Goal: Transaction & Acquisition: Obtain resource

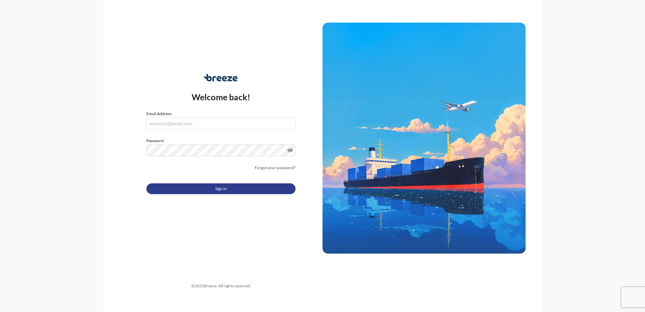
type input "[PERSON_NAME][EMAIL_ADDRESS][DOMAIN_NAME]"
click at [216, 189] on span "Sign In" at bounding box center [221, 188] width 12 height 7
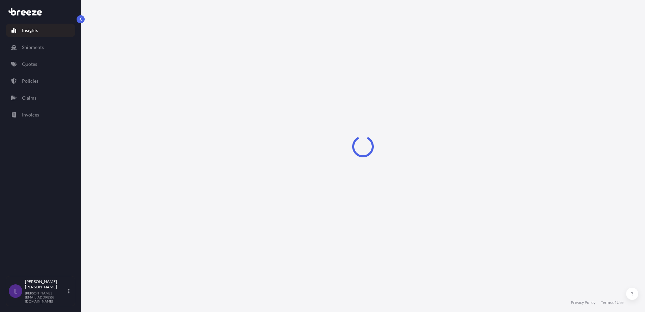
select select "2025"
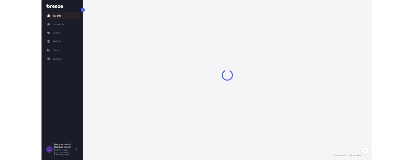
select select "2025"
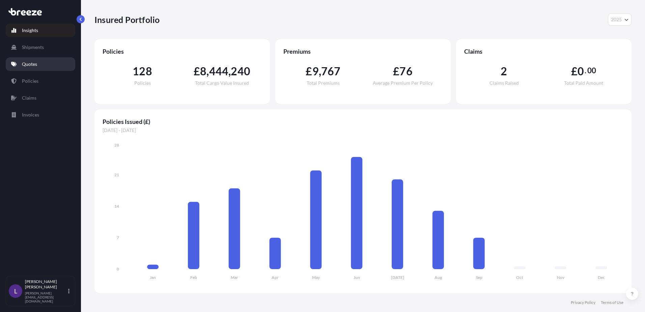
click at [28, 61] on p "Quotes" at bounding box center [29, 64] width 15 height 7
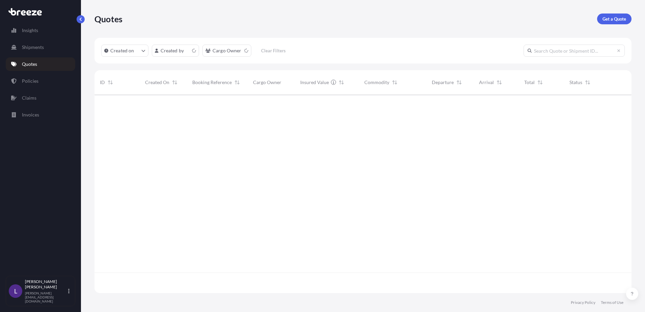
scroll to position [197, 532]
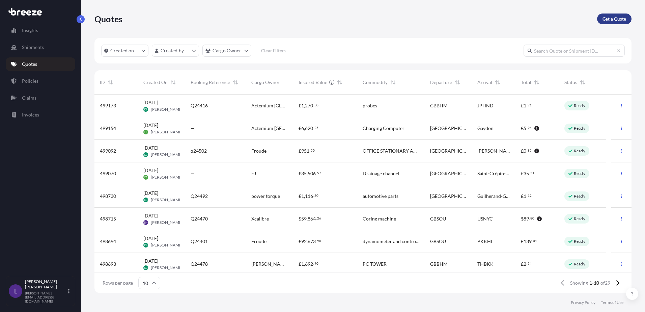
click at [614, 18] on p "Get a Quote" at bounding box center [615, 19] width 24 height 7
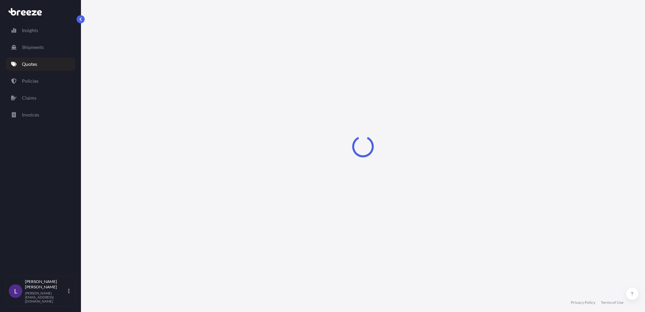
select select "Sea"
select select "1"
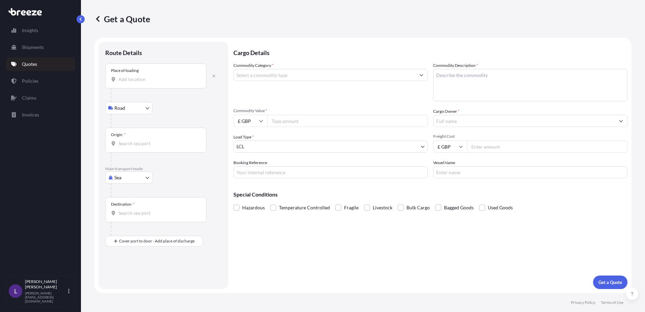
click at [147, 177] on body "Insights Shipments Quotes Policies Claims Invoices L [PERSON_NAME] [PERSON_NAME…" at bounding box center [322, 156] width 645 height 312
click at [123, 207] on span "Air" at bounding box center [121, 207] width 7 height 7
select select "Air"
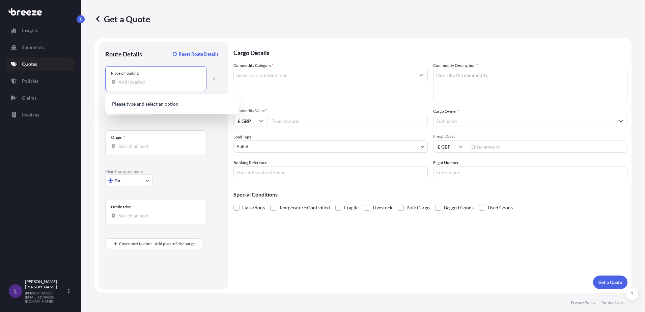
click at [130, 80] on input "Place of loading" at bounding box center [158, 82] width 80 height 7
click at [145, 81] on input "Place of loading" at bounding box center [158, 82] width 80 height 7
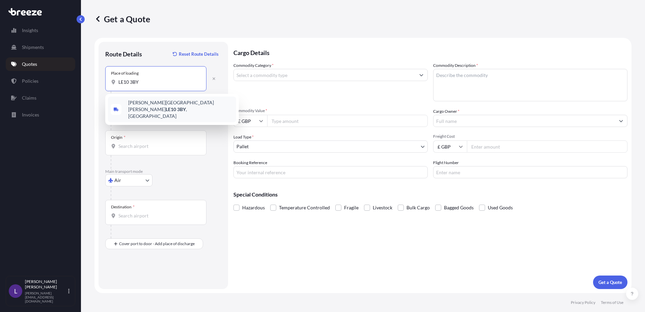
click at [155, 104] on span "[PERSON_NAME][STREET_ADDRESS][PERSON_NAME]" at bounding box center [180, 109] width 105 height 20
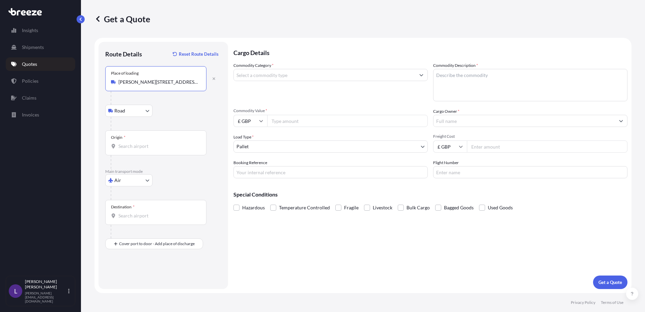
type input "[PERSON_NAME][STREET_ADDRESS][PERSON_NAME]"
click at [128, 144] on input "Origin *" at bounding box center [158, 146] width 80 height 7
type input "B"
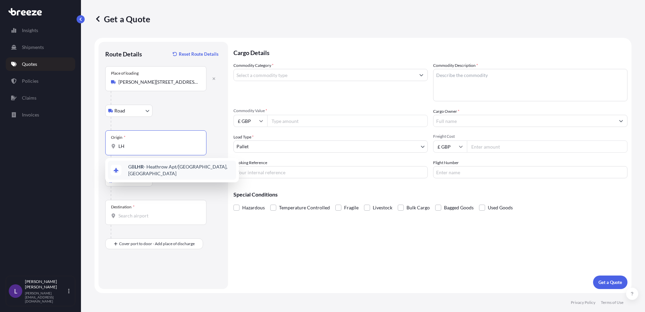
type input "L"
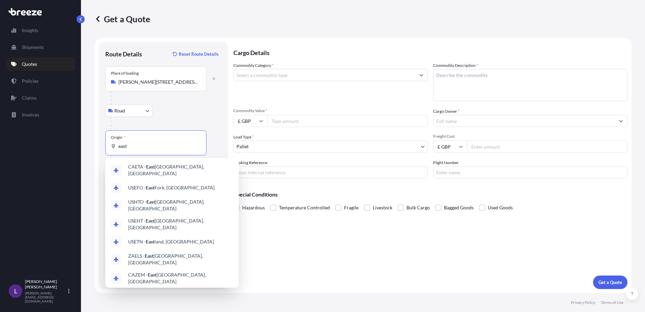
click at [165, 290] on span "GBEMA - [GEOGRAPHIC_DATA] Apt, [GEOGRAPHIC_DATA]" at bounding box center [180, 297] width 105 height 14
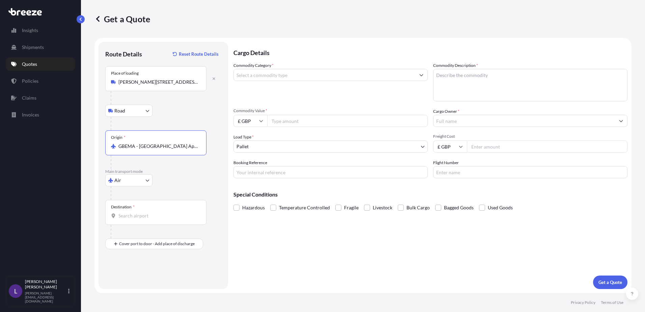
type input "GBEMA - [GEOGRAPHIC_DATA] Apt, [GEOGRAPHIC_DATA]"
click at [132, 212] on input "Destination *" at bounding box center [158, 215] width 80 height 7
click at [130, 215] on input "[GEOGRAPHIC_DATA]" at bounding box center [158, 215] width 80 height 7
type input "i"
click at [162, 239] on span "ITBZO - Bolzan o, [GEOGRAPHIC_DATA]" at bounding box center [170, 238] width 84 height 7
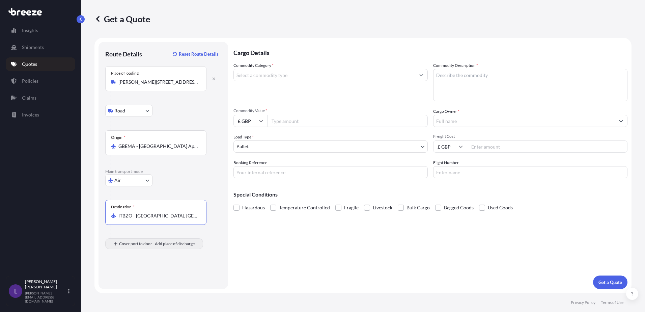
type input "ITBZO - [GEOGRAPHIC_DATA], [GEOGRAPHIC_DATA]"
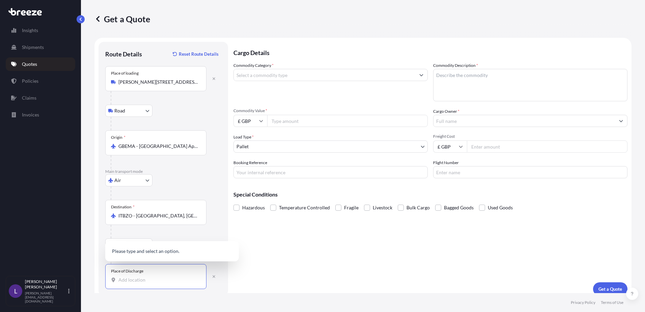
click at [126, 280] on input "Place of Discharge" at bounding box center [158, 279] width 80 height 7
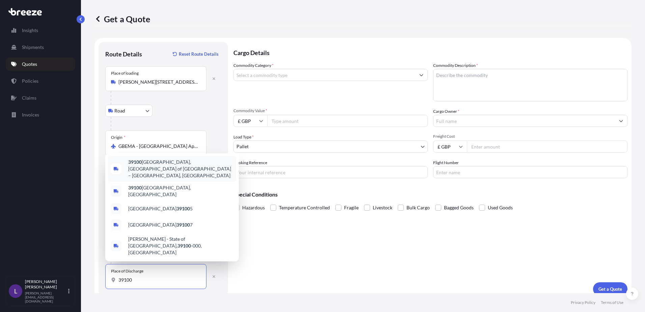
click at [145, 179] on span "[GEOGRAPHIC_DATA] of [GEOGRAPHIC_DATA] – [GEOGRAPHIC_DATA], [GEOGRAPHIC_DATA]" at bounding box center [180, 169] width 105 height 20
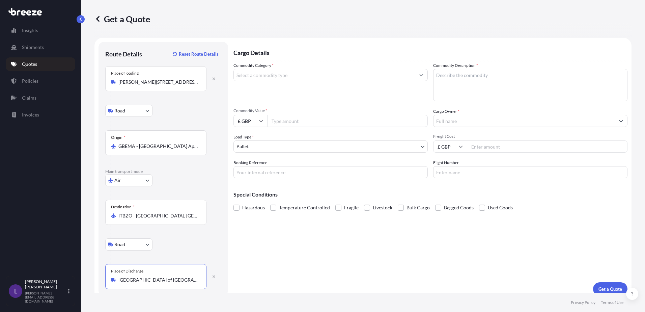
type input "[GEOGRAPHIC_DATA] of [GEOGRAPHIC_DATA] – [GEOGRAPHIC_DATA], [GEOGRAPHIC_DATA]"
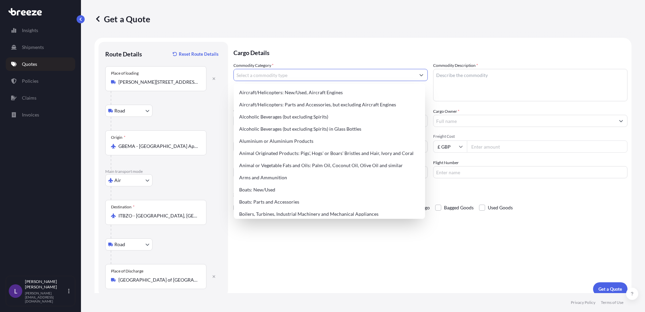
click at [255, 74] on input "Commodity Category *" at bounding box center [325, 75] width 182 height 12
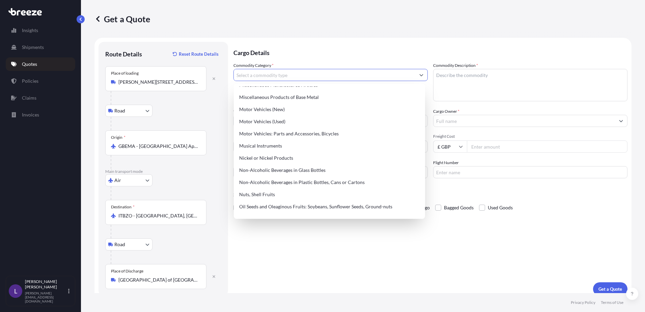
scroll to position [945, 0]
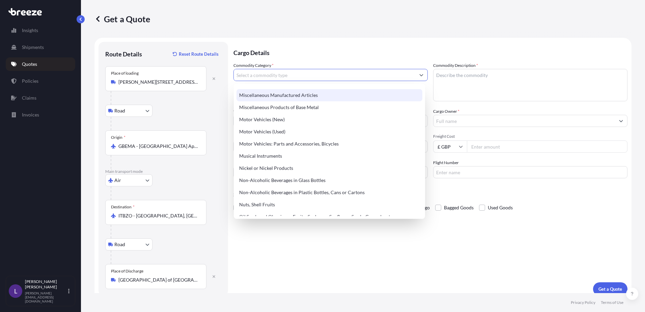
click at [289, 95] on div "Miscellaneous Manufactured Articles" at bounding box center [330, 95] width 186 height 12
type input "Miscellaneous Manufactured Articles"
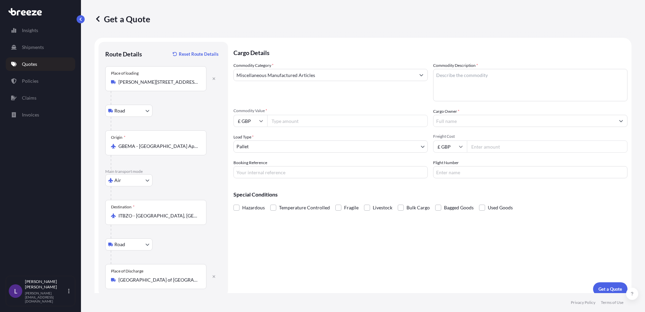
click at [447, 78] on textarea "Commodity Description *" at bounding box center [530, 85] width 194 height 32
paste textarea "Marionette system + Park brake changeover valve"
type textarea "Marionette system + Park brake changeover valve"
click at [288, 122] on input "Commodity Value *" at bounding box center [347, 121] width 161 height 12
type input "6000"
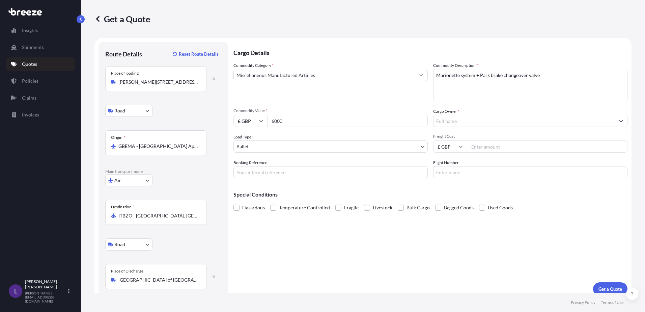
click at [458, 122] on input "Cargo Owner *" at bounding box center [525, 121] width 182 height 12
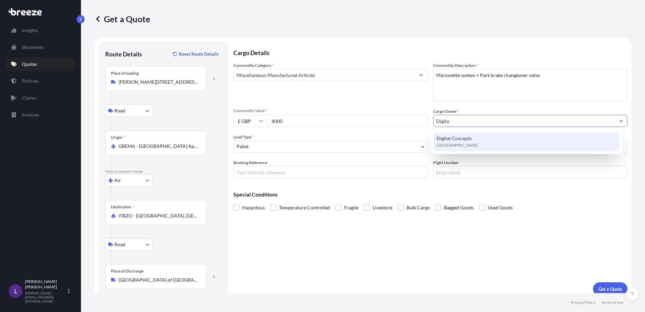
click at [464, 146] on span "[GEOGRAPHIC_DATA]" at bounding box center [457, 145] width 41 height 7
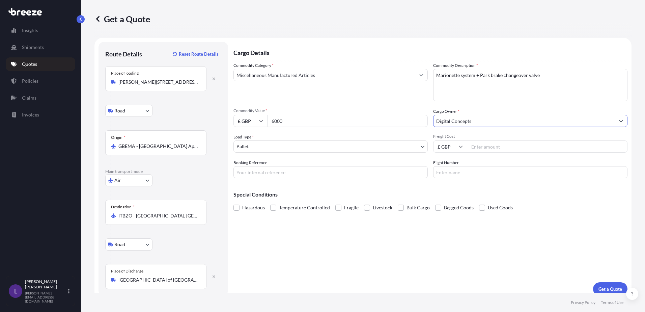
type input "Digital Concepts"
click at [279, 147] on body "4 options available. 1 option available. 0 options available. 1 option availabl…" at bounding box center [322, 156] width 645 height 312
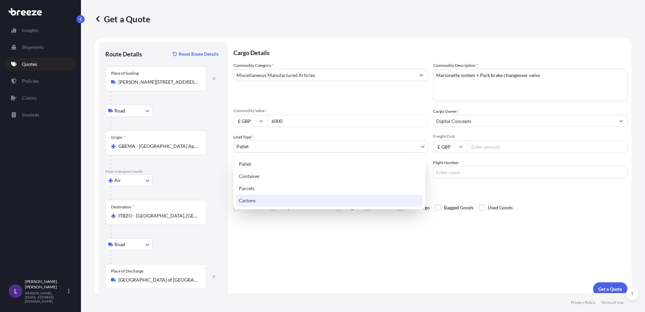
click at [251, 200] on div "Cartons" at bounding box center [329, 200] width 187 height 12
select select "4"
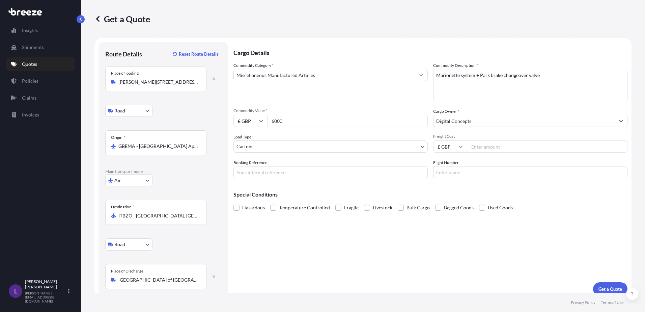
click at [479, 145] on input "Freight Cost" at bounding box center [547, 146] width 161 height 12
type input "240.00"
click at [243, 172] on input "Booking Reference" at bounding box center [331, 172] width 194 height 12
drag, startPoint x: 244, startPoint y: 175, endPoint x: 255, endPoint y: 171, distance: 11.1
click at [244, 175] on input "Q" at bounding box center [331, 172] width 194 height 12
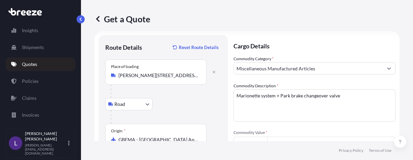
scroll to position [7, 0]
type input "Q4514"
